Goal: Find specific page/section: Find specific page/section

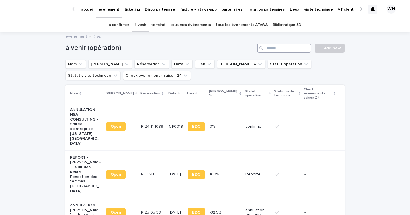
click at [281, 50] on input "Search" at bounding box center [284, 48] width 54 height 9
type input "********"
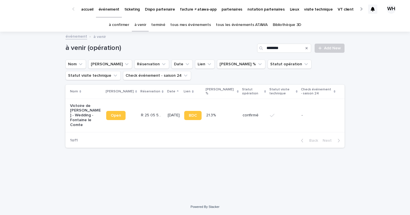
click at [168, 111] on div "[DATE]" at bounding box center [174, 114] width 12 height 9
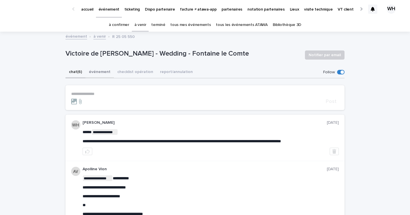
click at [92, 67] on button "événement" at bounding box center [99, 72] width 28 height 12
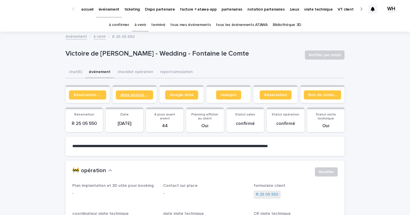
click at [144, 90] on link "drive photos coordinateur" at bounding box center [134, 94] width 37 height 9
click at [125, 20] on link "à confirmer" at bounding box center [119, 24] width 20 height 13
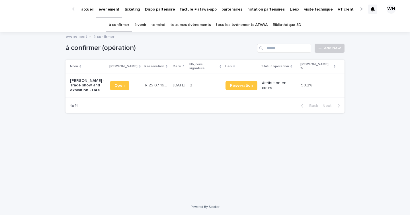
click at [146, 26] on link "à venir" at bounding box center [140, 24] width 12 height 13
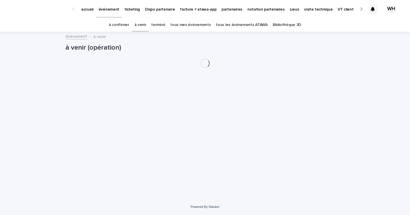
click at [123, 27] on link "à confirmer" at bounding box center [119, 24] width 20 height 13
